Goal: Navigation & Orientation: Find specific page/section

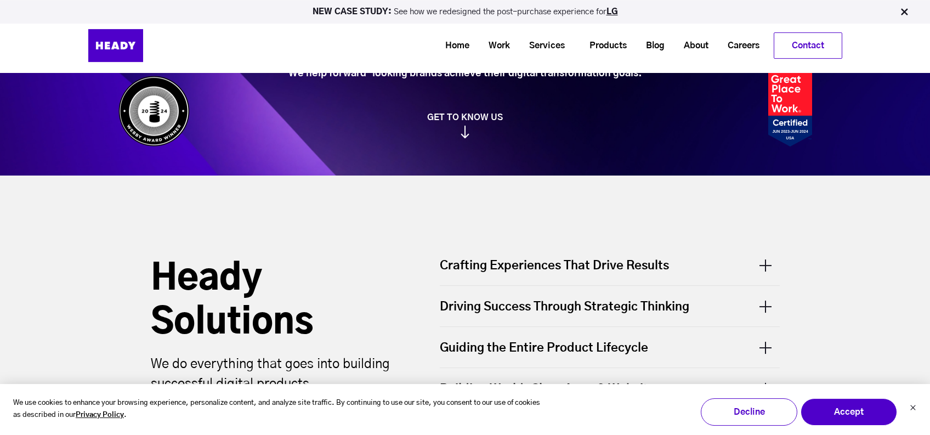
scroll to position [195, 0]
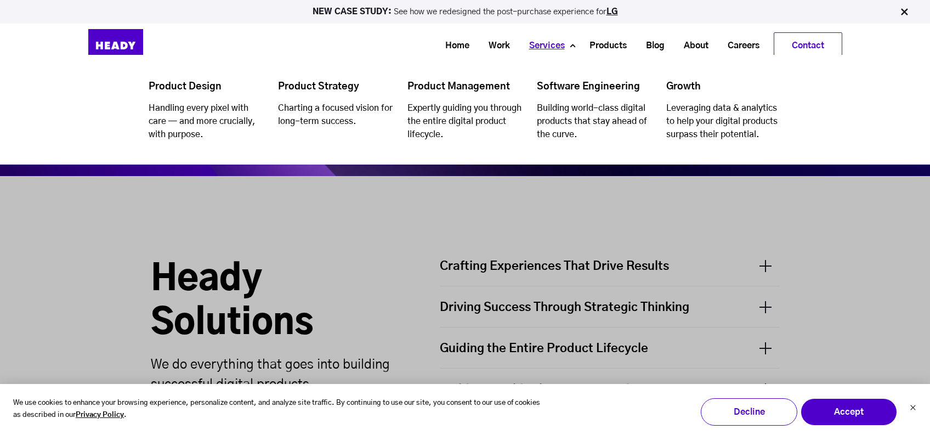
click at [548, 42] on link "Services" at bounding box center [542, 46] width 55 height 20
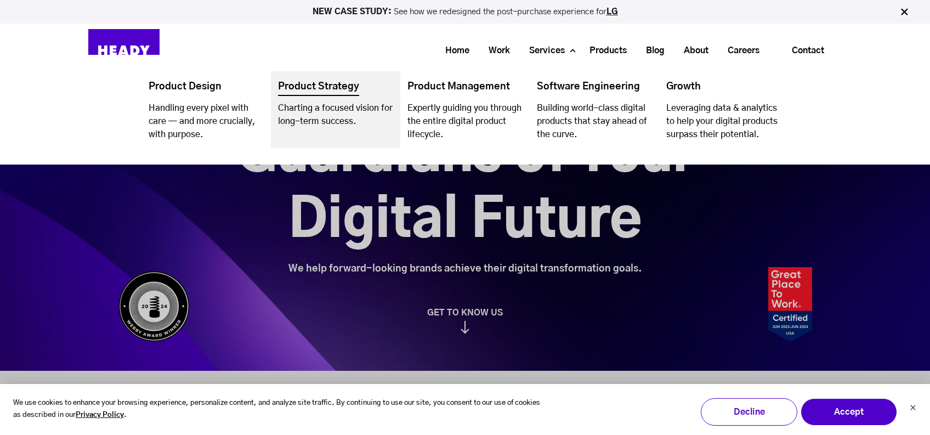
click at [328, 85] on link "Navigation Menu" at bounding box center [335, 109] width 129 height 77
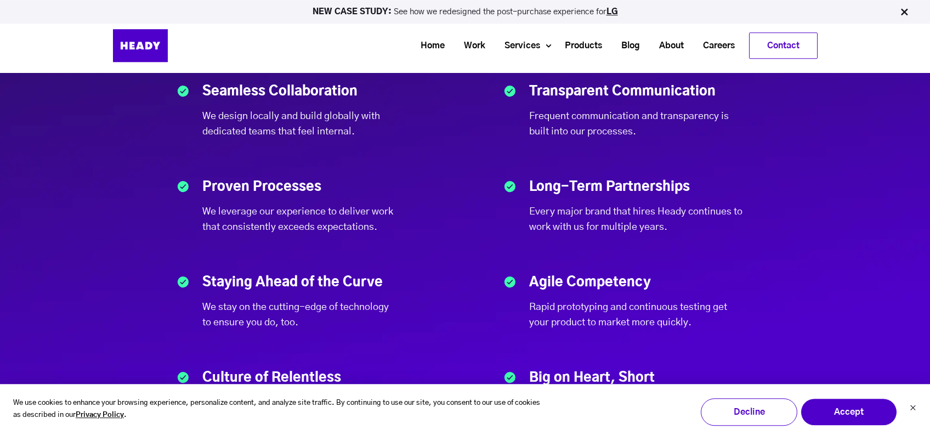
scroll to position [3621, 0]
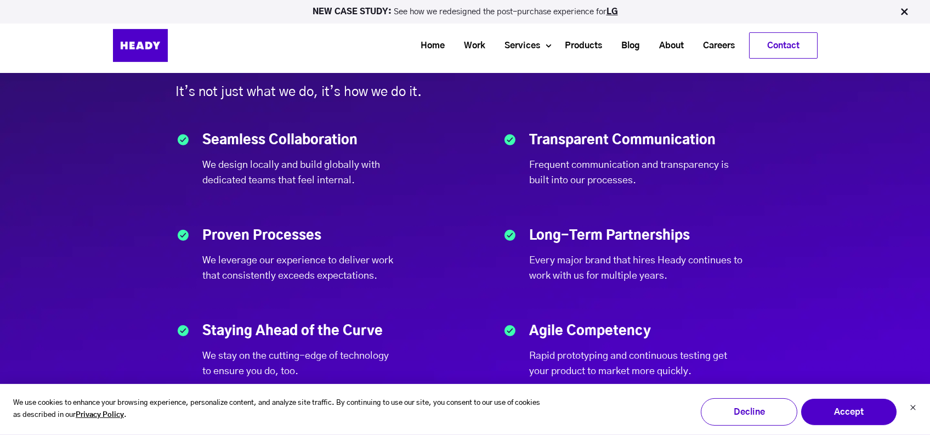
drag, startPoint x: 136, startPoint y: 162, endPoint x: 136, endPoint y: 175, distance: 12.6
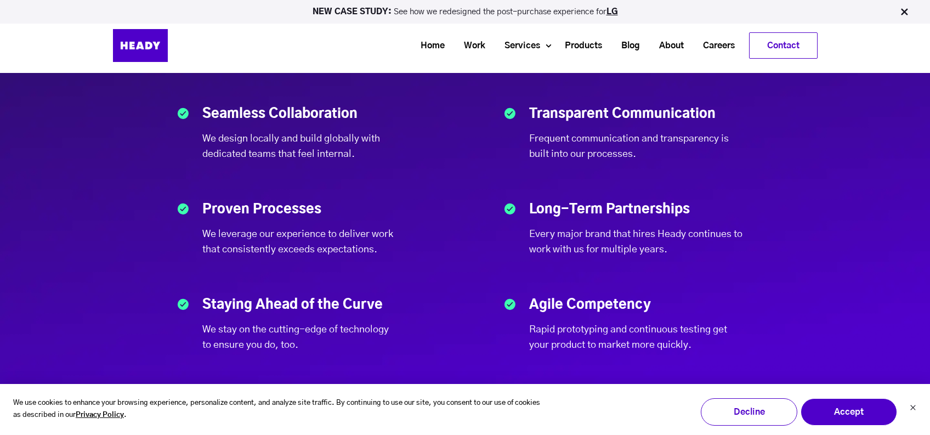
drag, startPoint x: 135, startPoint y: 161, endPoint x: 135, endPoint y: 174, distance: 13.2
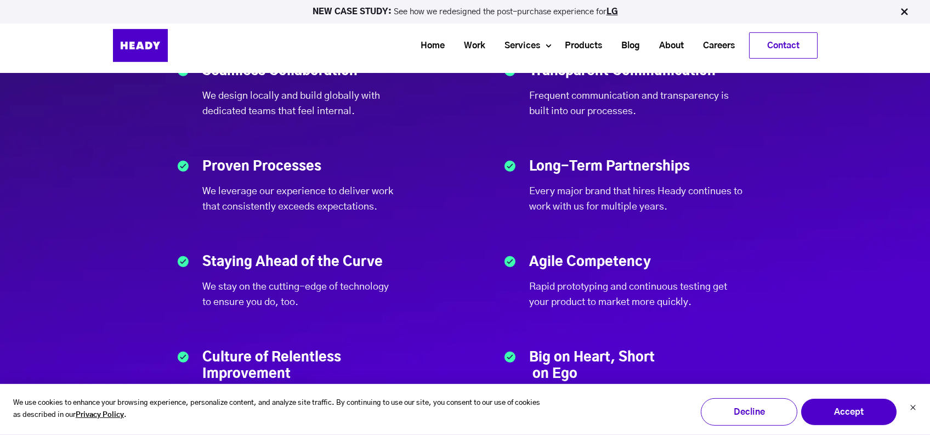
scroll to position [3734, 0]
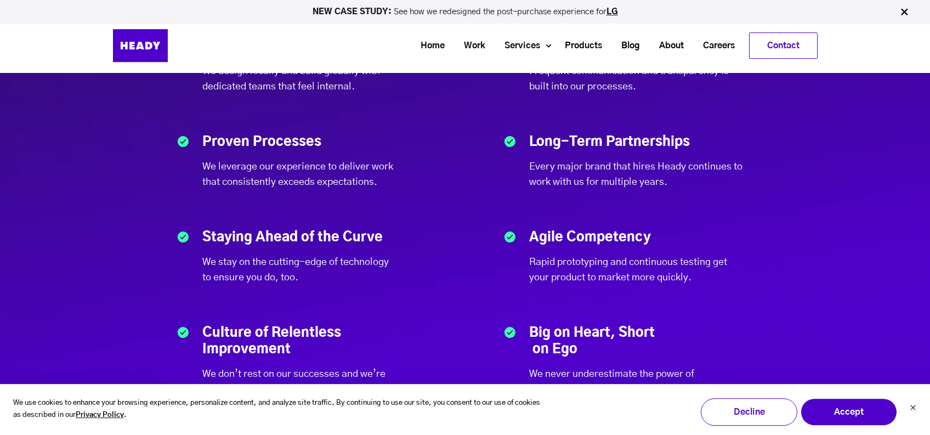
drag, startPoint x: 135, startPoint y: 160, endPoint x: 138, endPoint y: 177, distance: 17.3
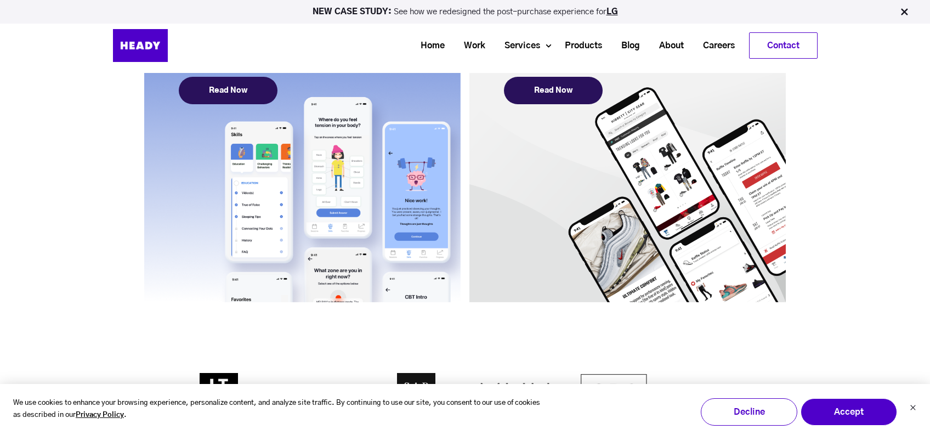
scroll to position [1752, 0]
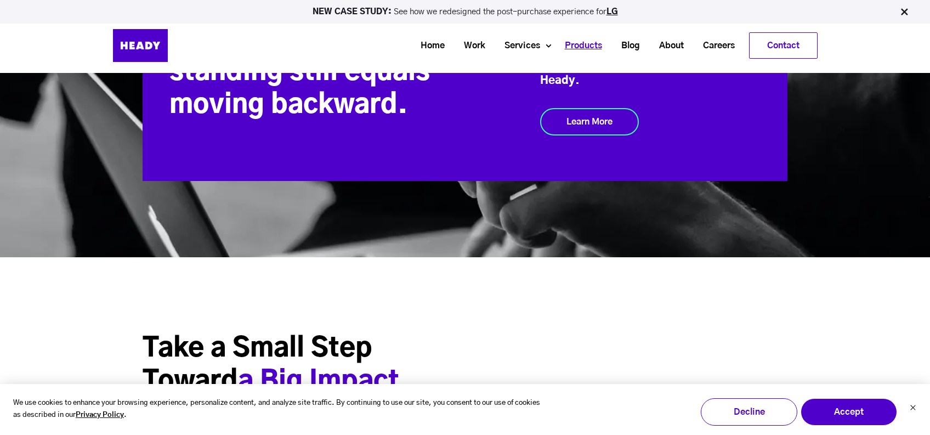
click at [576, 44] on link "Products" at bounding box center [579, 46] width 56 height 20
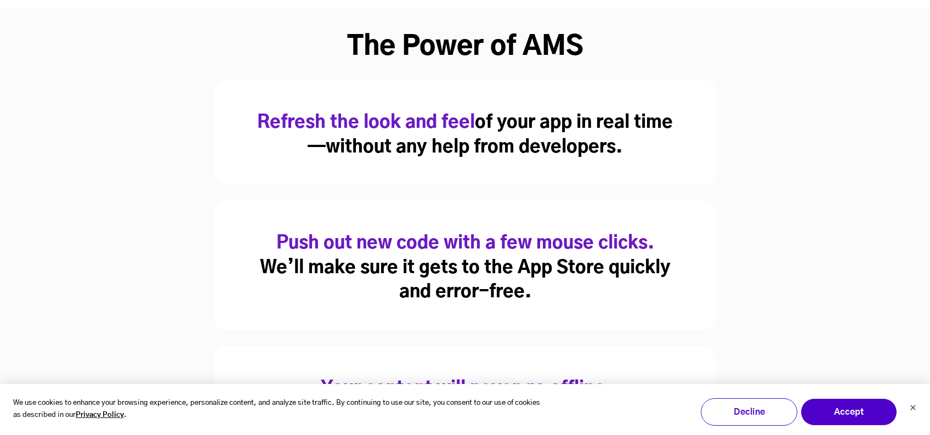
scroll to position [639, 0]
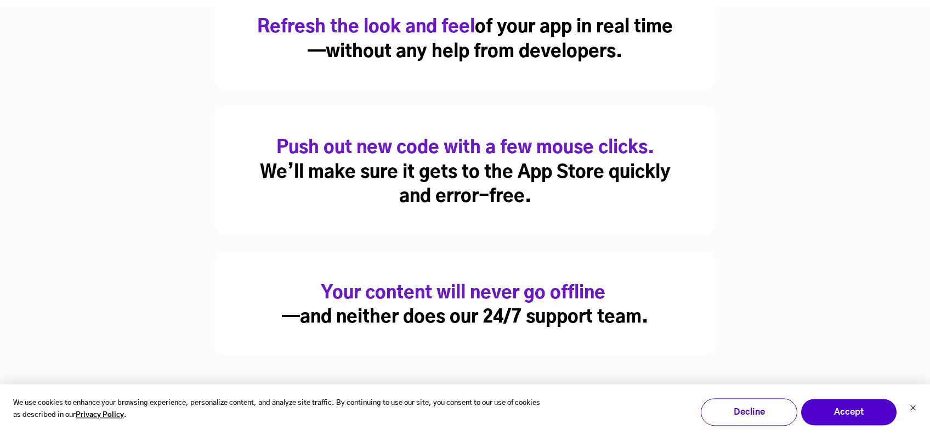
drag, startPoint x: 153, startPoint y: 180, endPoint x: 153, endPoint y: 193, distance: 13.2
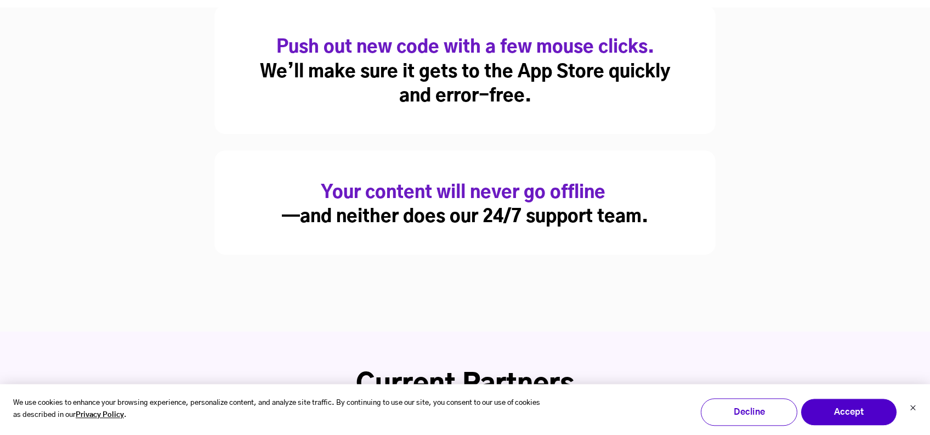
drag, startPoint x: 163, startPoint y: 175, endPoint x: 161, endPoint y: 195, distance: 19.9
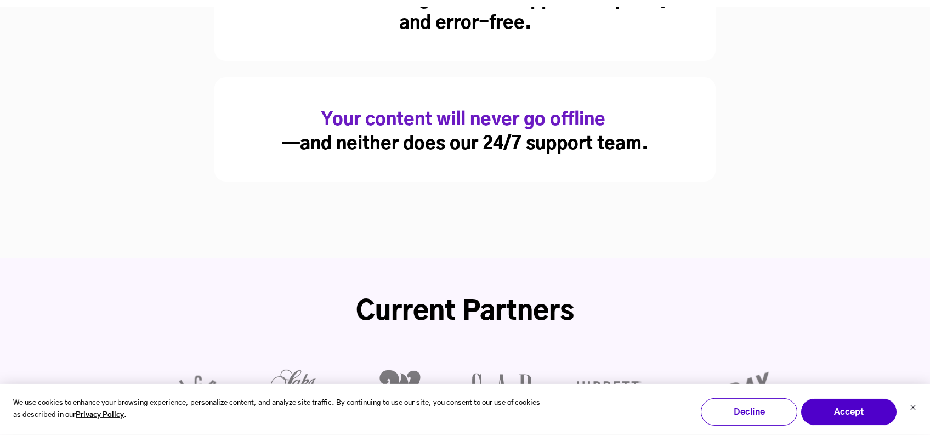
drag, startPoint x: 158, startPoint y: 180, endPoint x: 156, endPoint y: 201, distance: 20.9
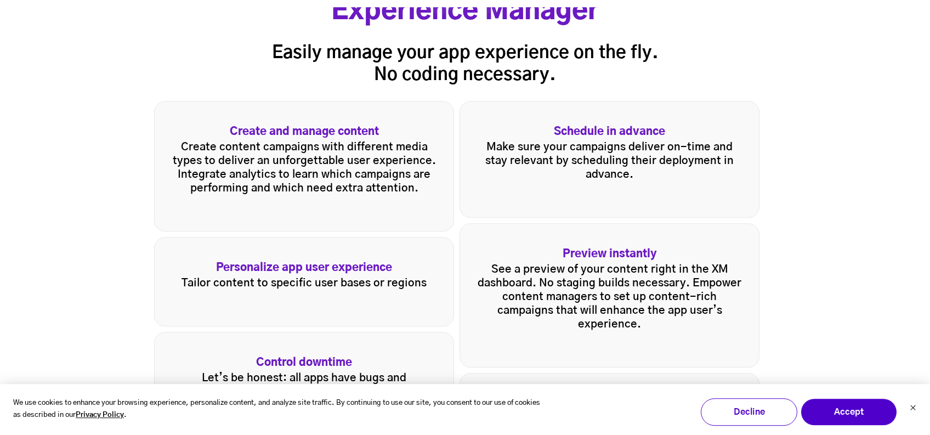
scroll to position [1689, 0]
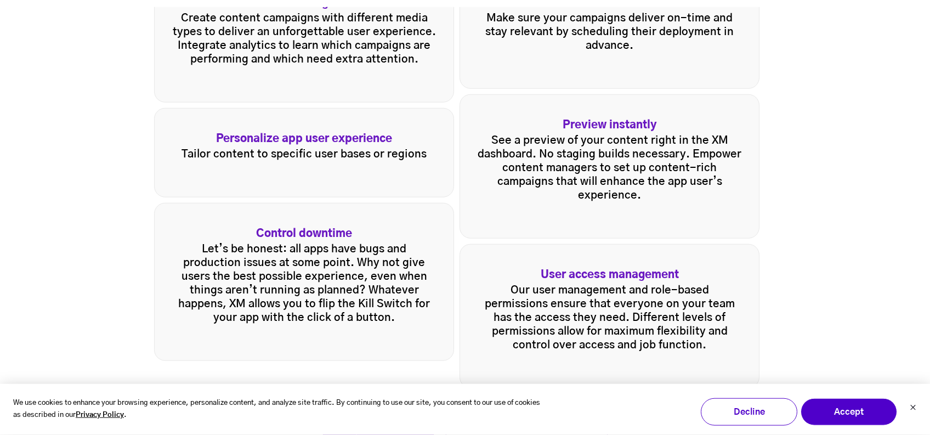
drag, startPoint x: 114, startPoint y: 232, endPoint x: 117, endPoint y: 214, distance: 17.8
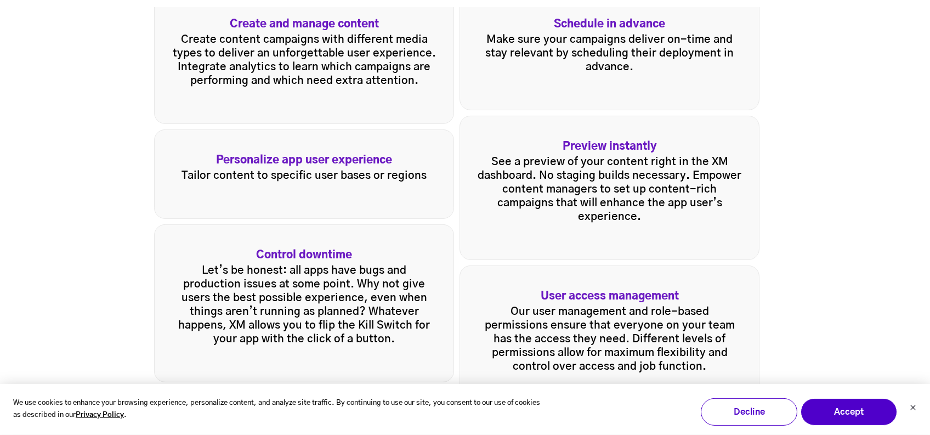
drag, startPoint x: 110, startPoint y: 235, endPoint x: 115, endPoint y: 214, distance: 21.4
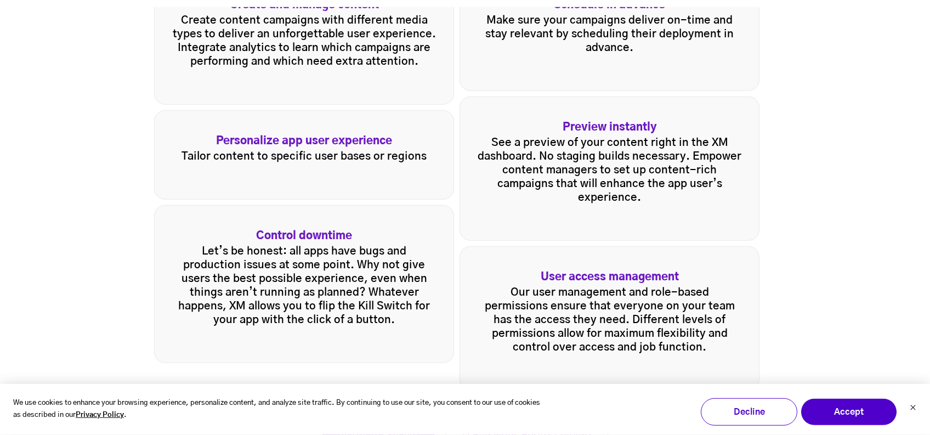
drag, startPoint x: 117, startPoint y: 197, endPoint x: 119, endPoint y: 215, distance: 18.2
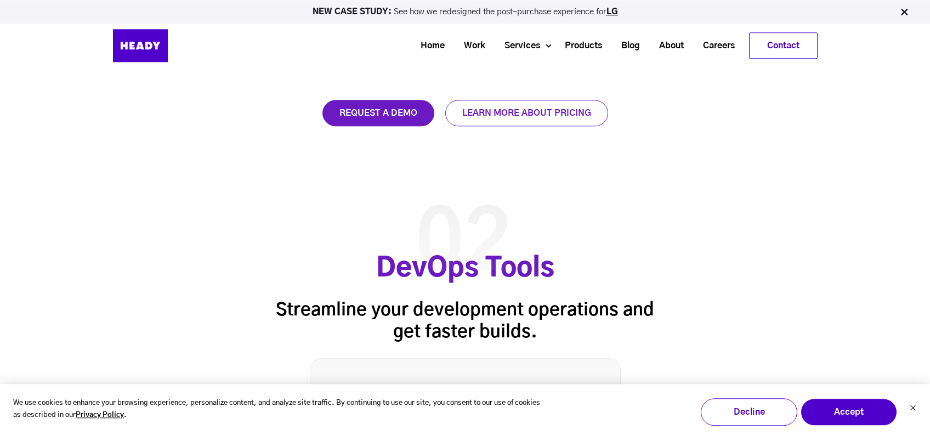
scroll to position [656, 0]
